Goal: Task Accomplishment & Management: Use online tool/utility

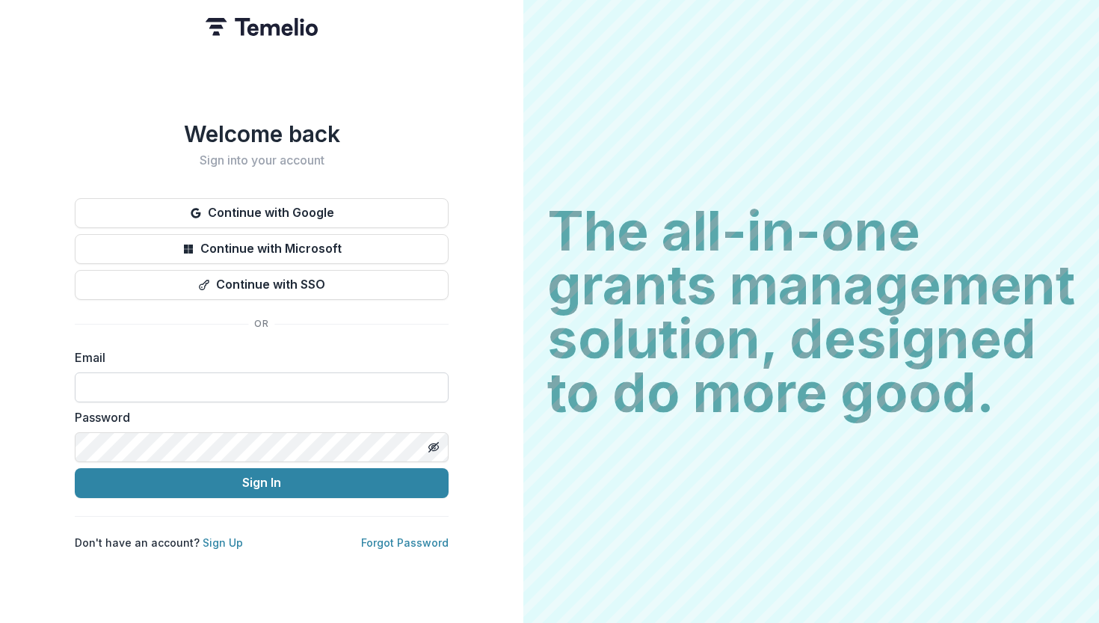
click at [330, 377] on input at bounding box center [262, 387] width 374 height 30
type input "**********"
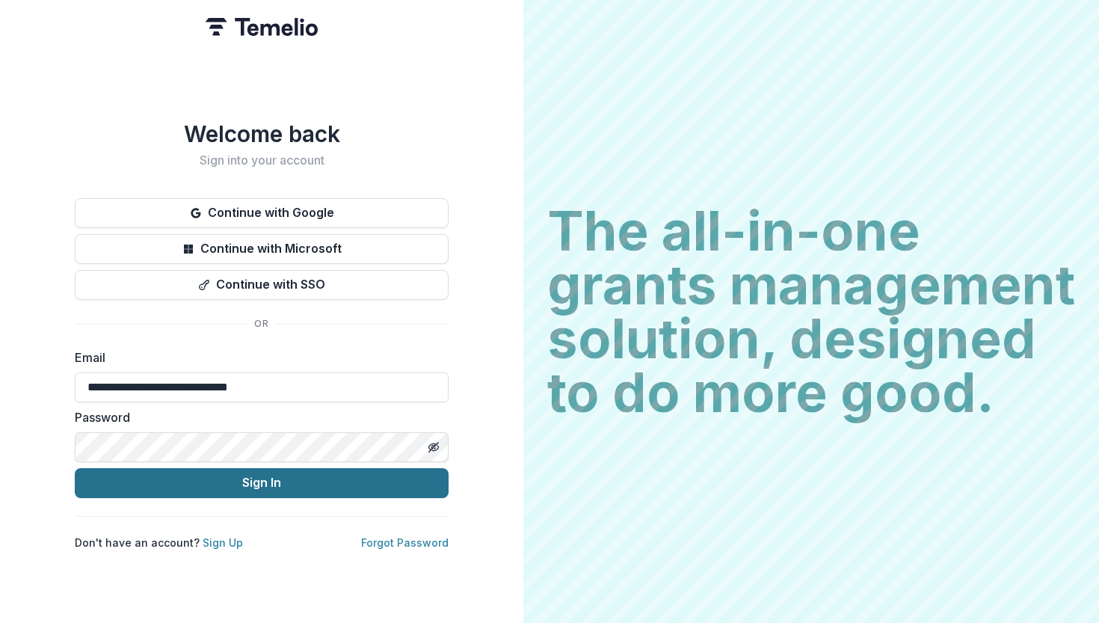
click at [147, 472] on button "Sign In" at bounding box center [262, 483] width 374 height 30
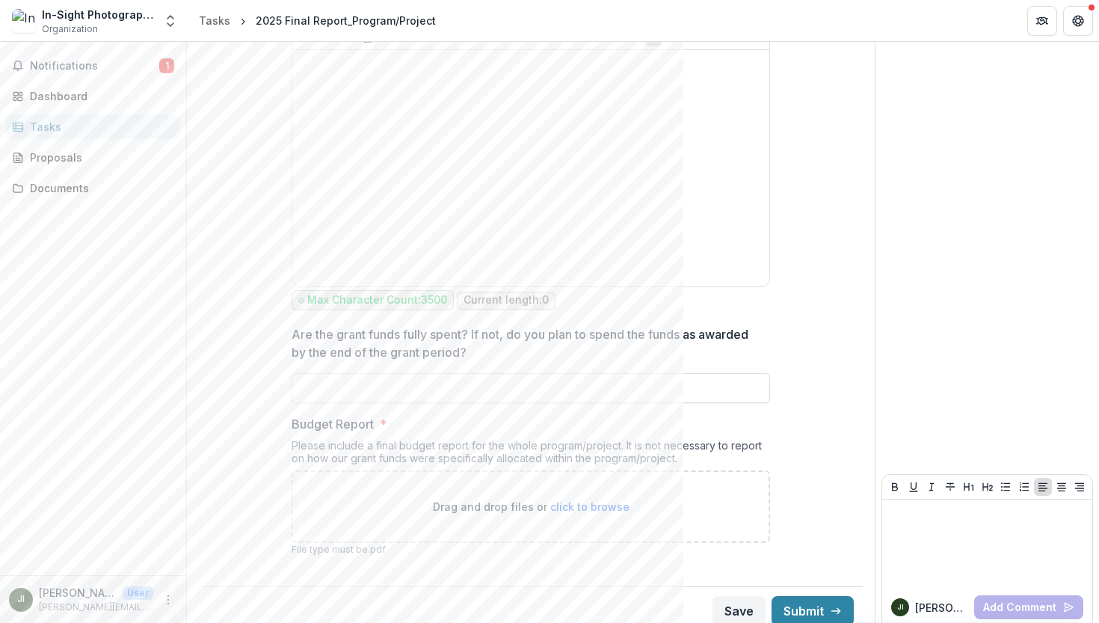
scroll to position [1138, 0]
